Goal: Information Seeking & Learning: Find specific fact

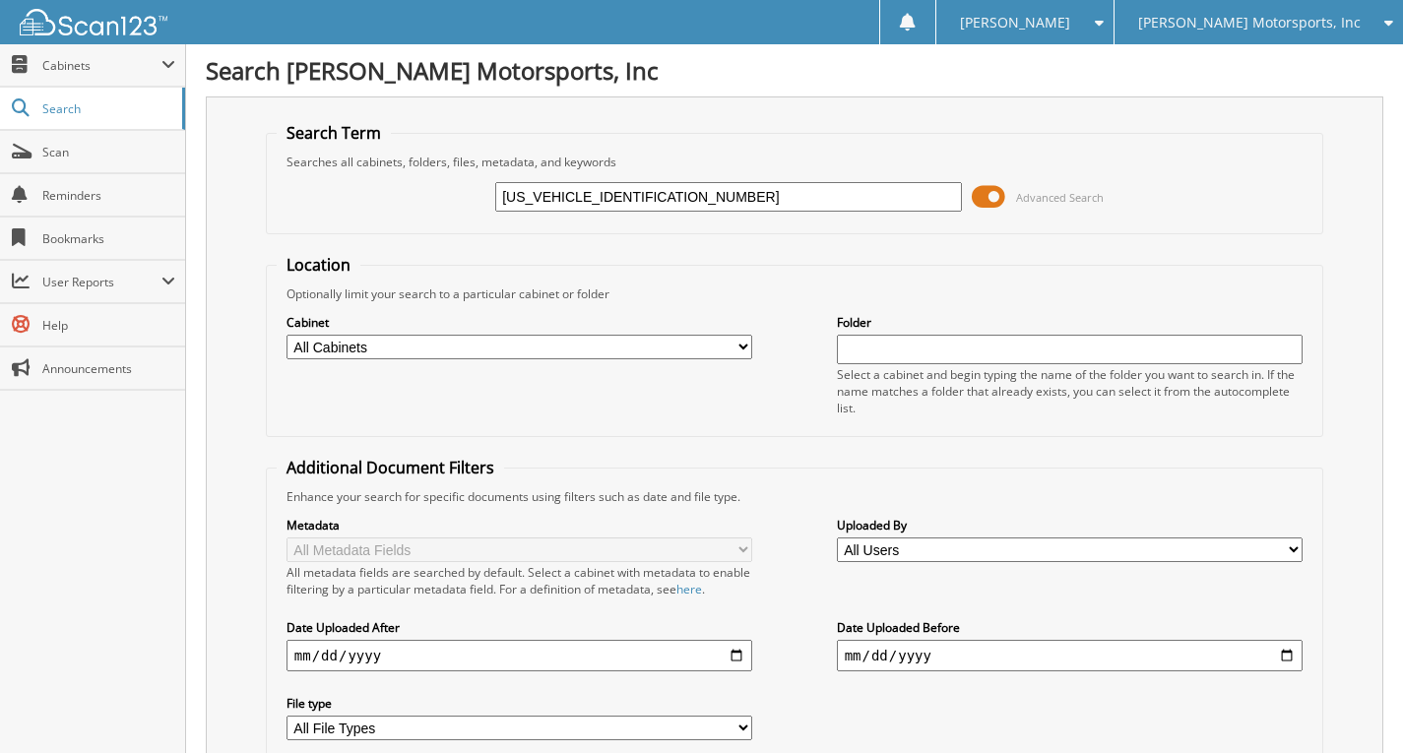
type input "[US_VEHICLE_IDENTIFICATION_NUMBER]"
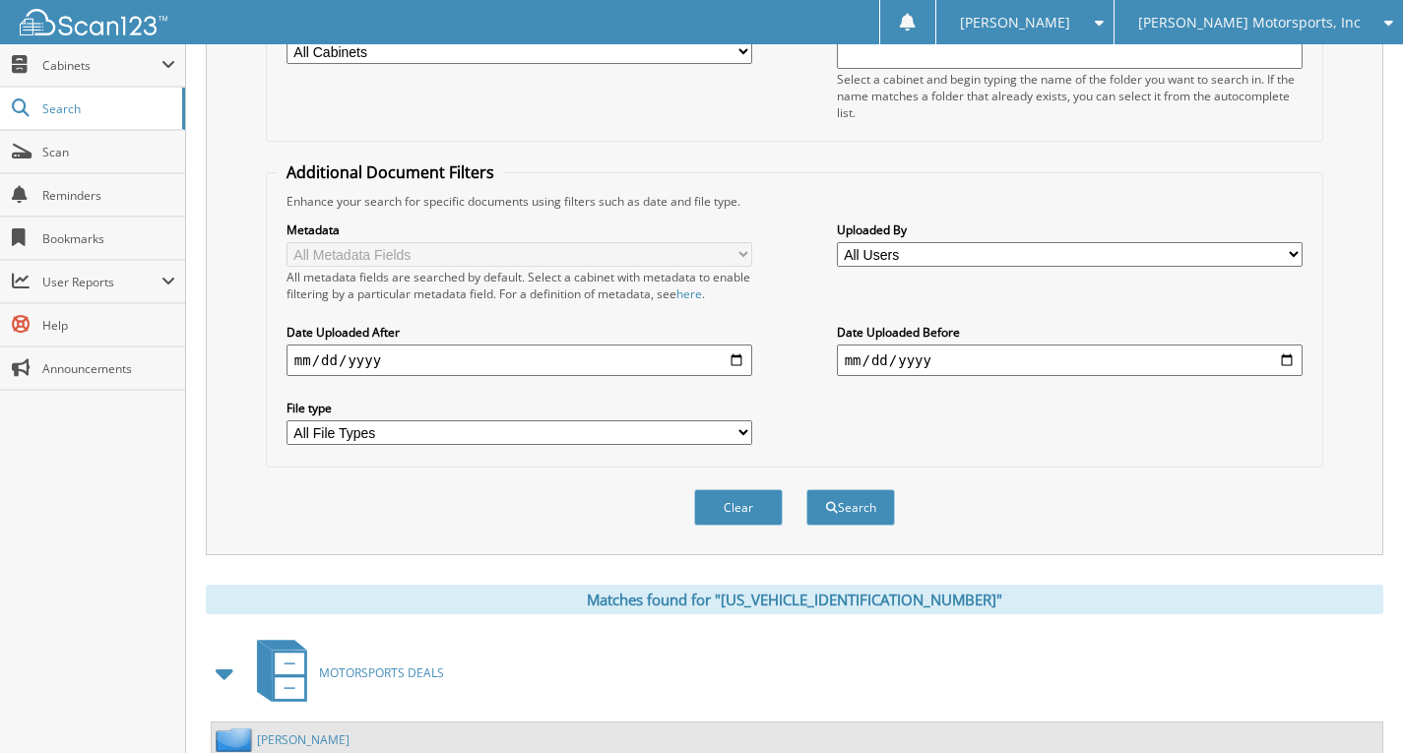
scroll to position [591, 0]
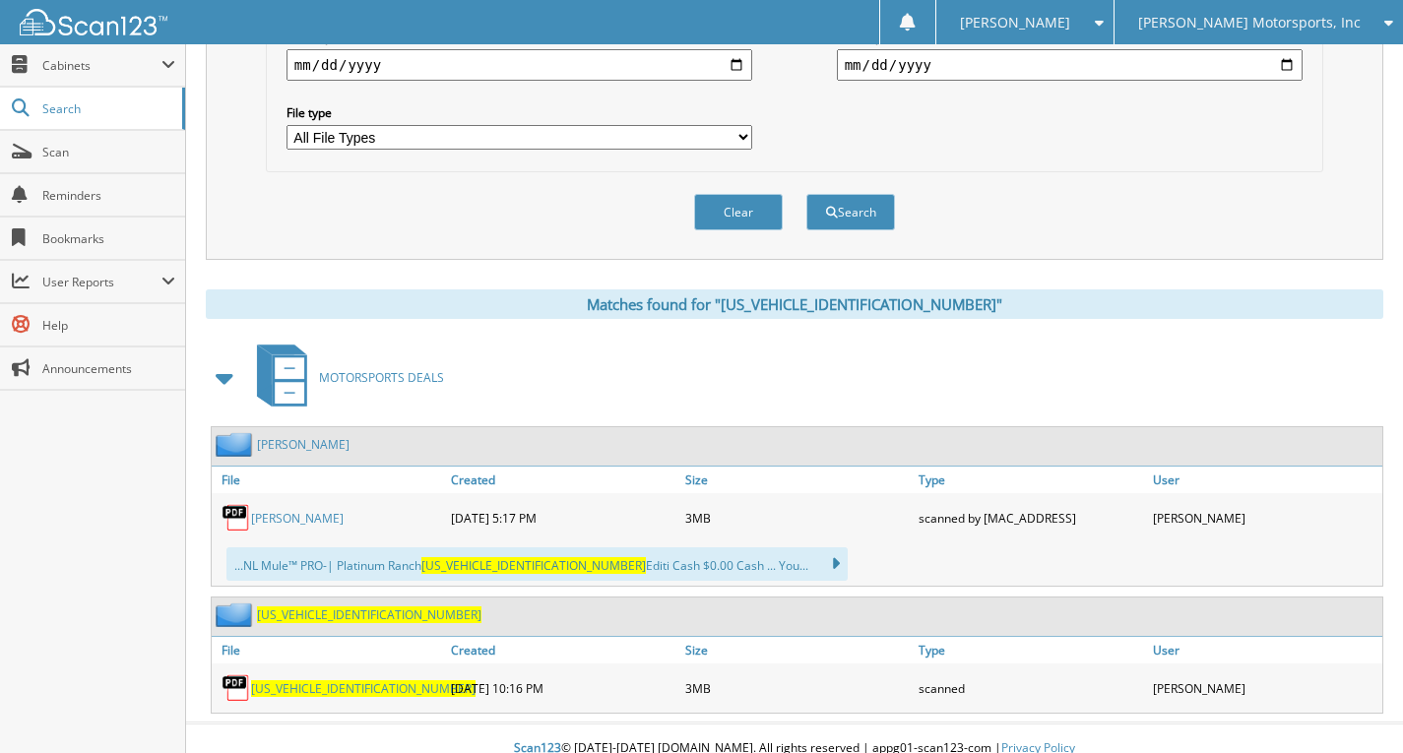
click at [326, 687] on span "[US_VEHICLE_IDENTIFICATION_NUMBER]" at bounding box center [363, 688] width 225 height 17
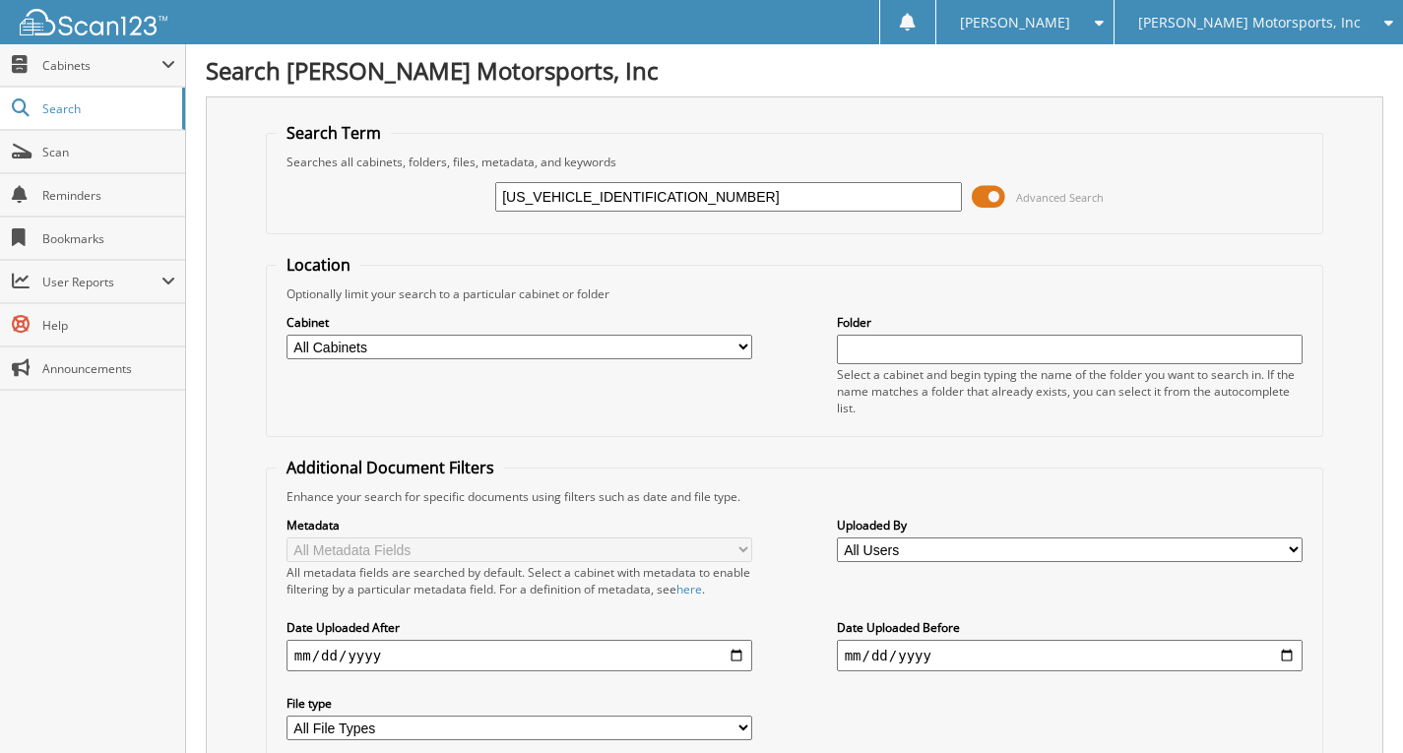
scroll to position [98, 0]
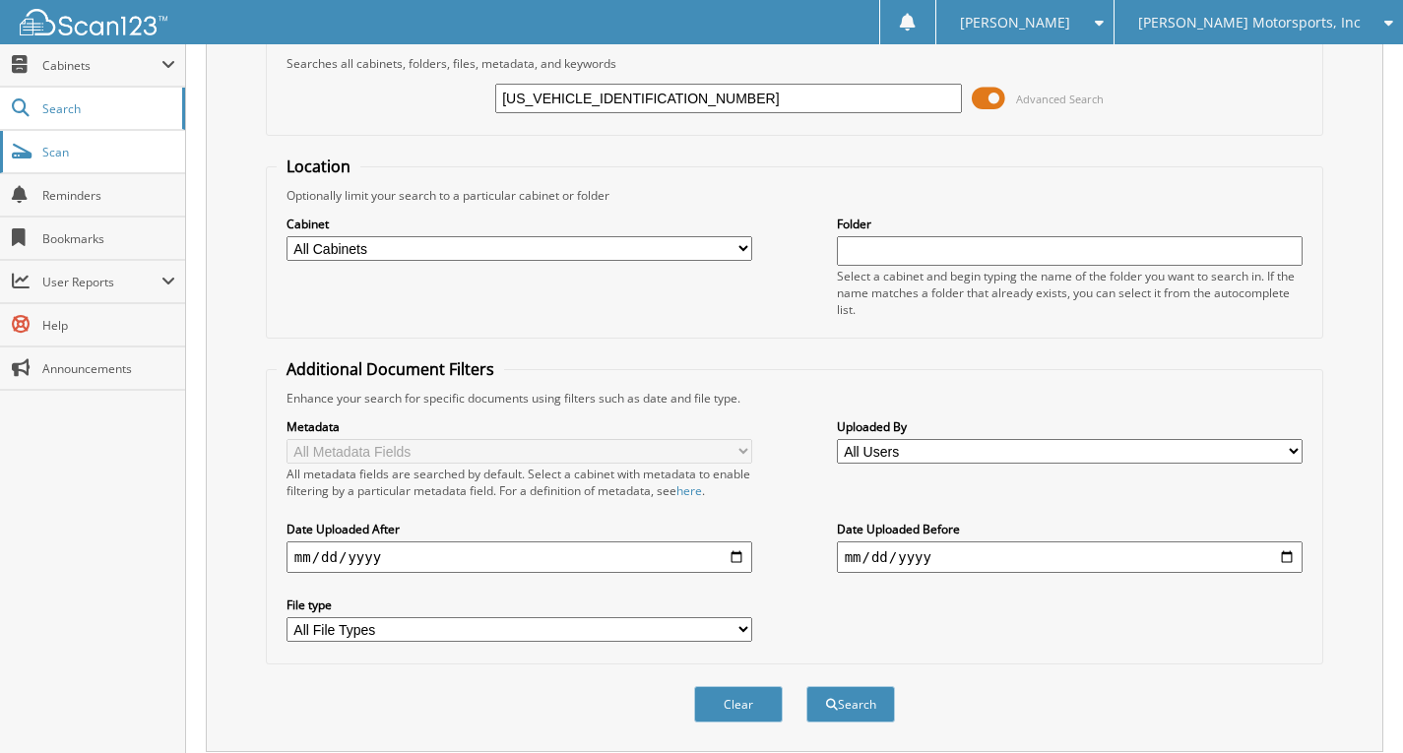
click at [90, 140] on link "Scan" at bounding box center [92, 152] width 185 height 42
